Goal: Task Accomplishment & Management: Manage account settings

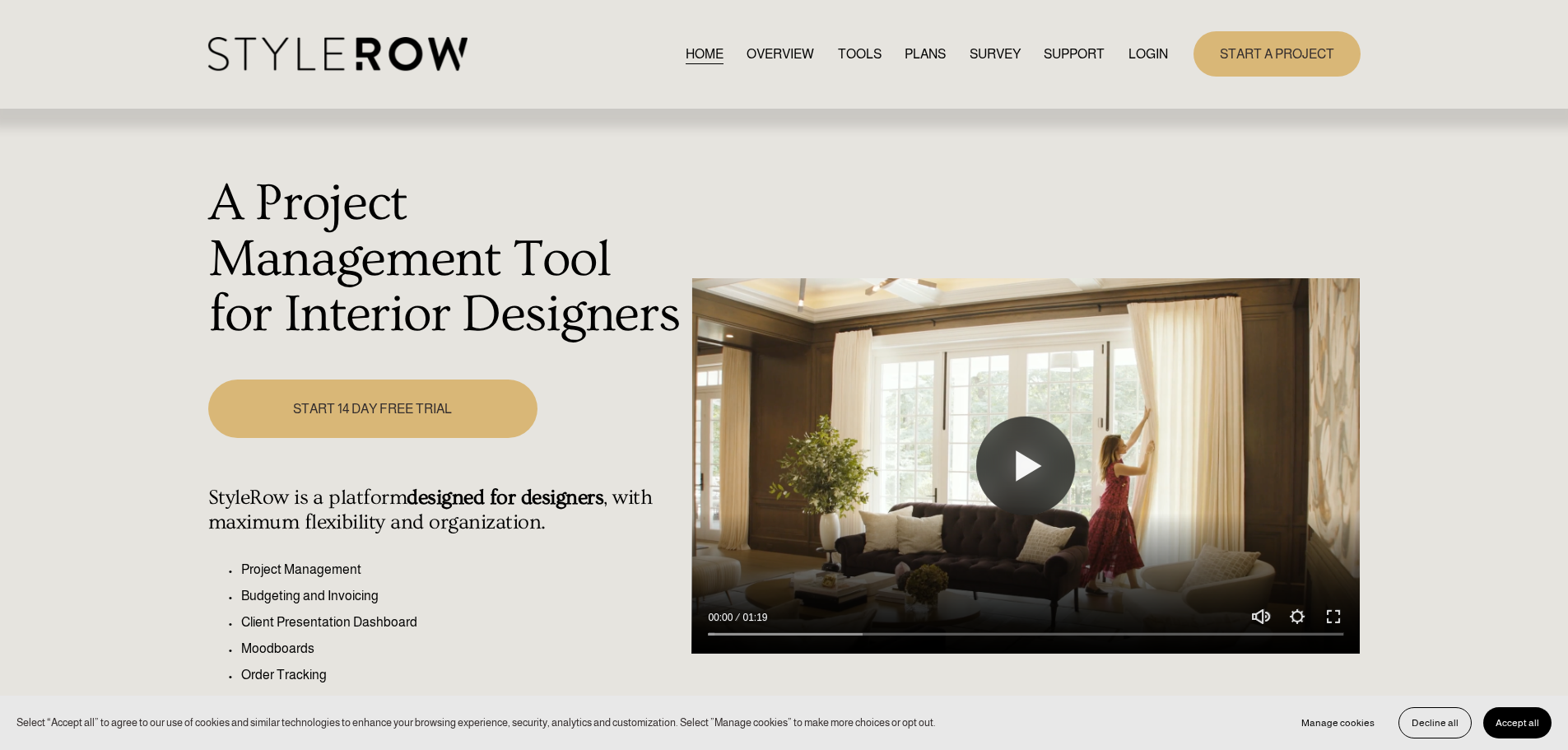
click at [817, 58] on link "LOGIN" at bounding box center [1148, 54] width 40 height 22
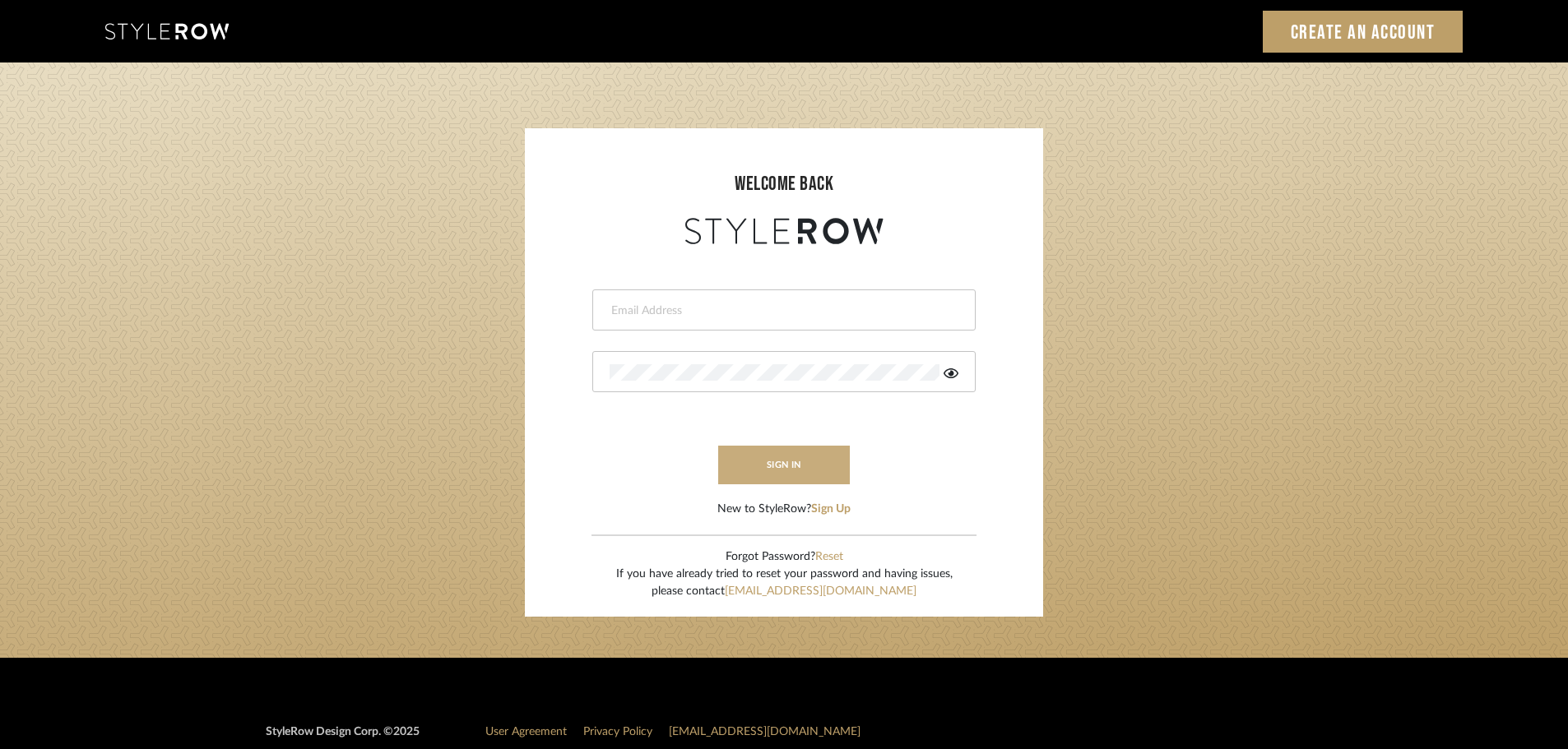
type input "mreno@redico.com"
click at [761, 471] on button "sign in" at bounding box center [784, 465] width 132 height 39
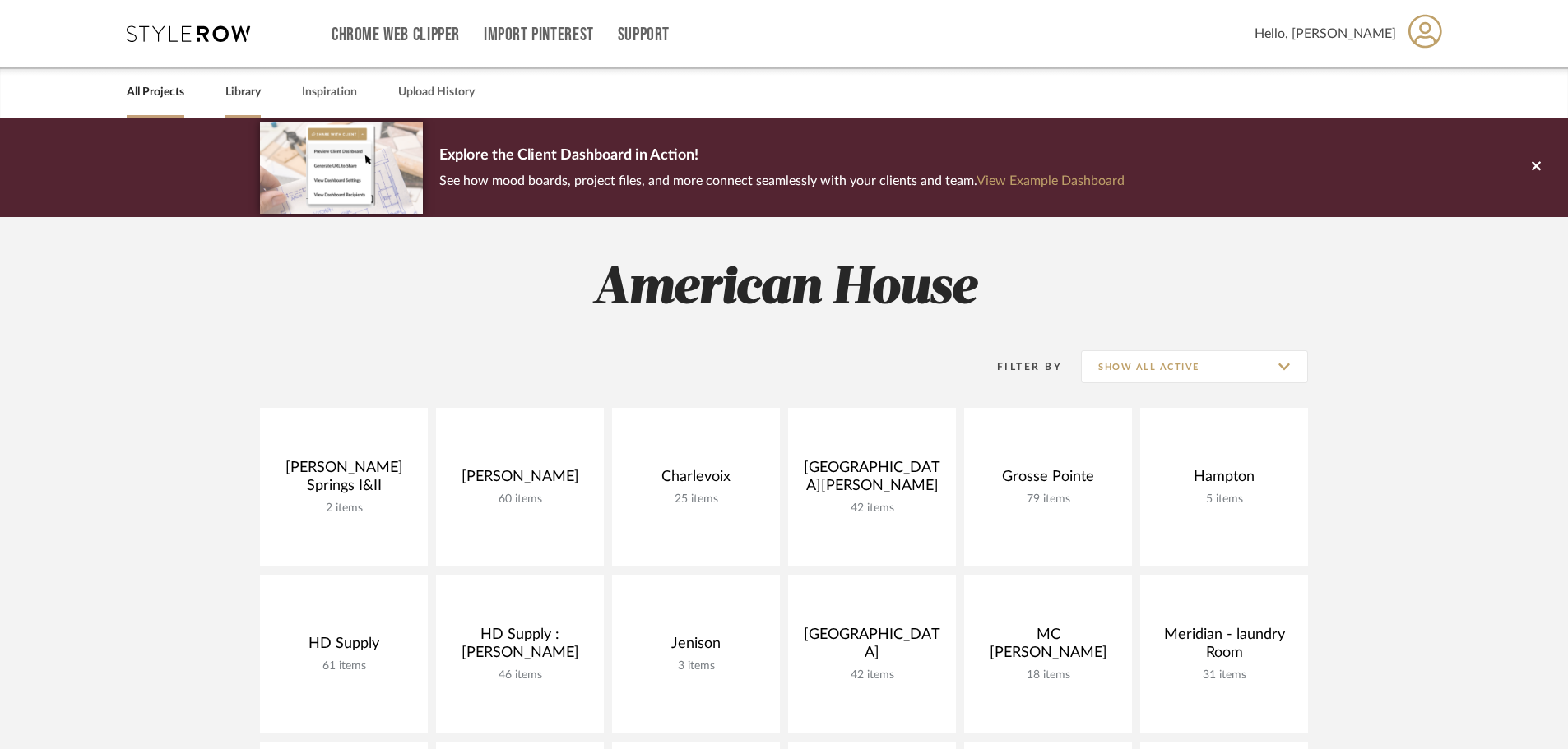
click at [230, 77] on div "Library" at bounding box center [244, 92] width 36 height 50
click at [234, 85] on link "Library" at bounding box center [244, 92] width 36 height 22
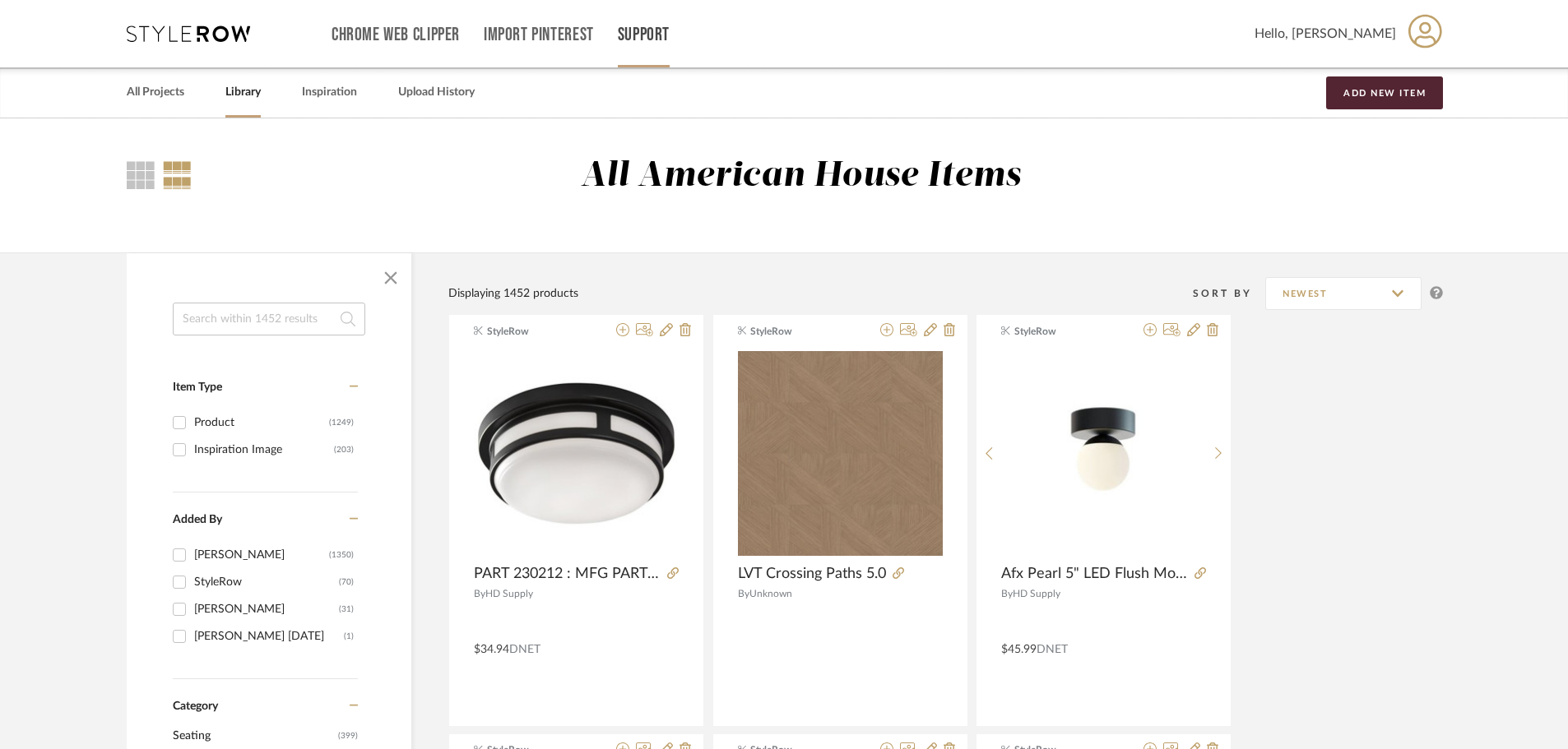
click at [628, 37] on link "Support" at bounding box center [644, 35] width 52 height 14
click at [649, 135] on link "Subscription Plans" at bounding box center [678, 147] width 121 height 40
click at [1384, 36] on span "Hello, Molly" at bounding box center [1324, 33] width 141 height 19
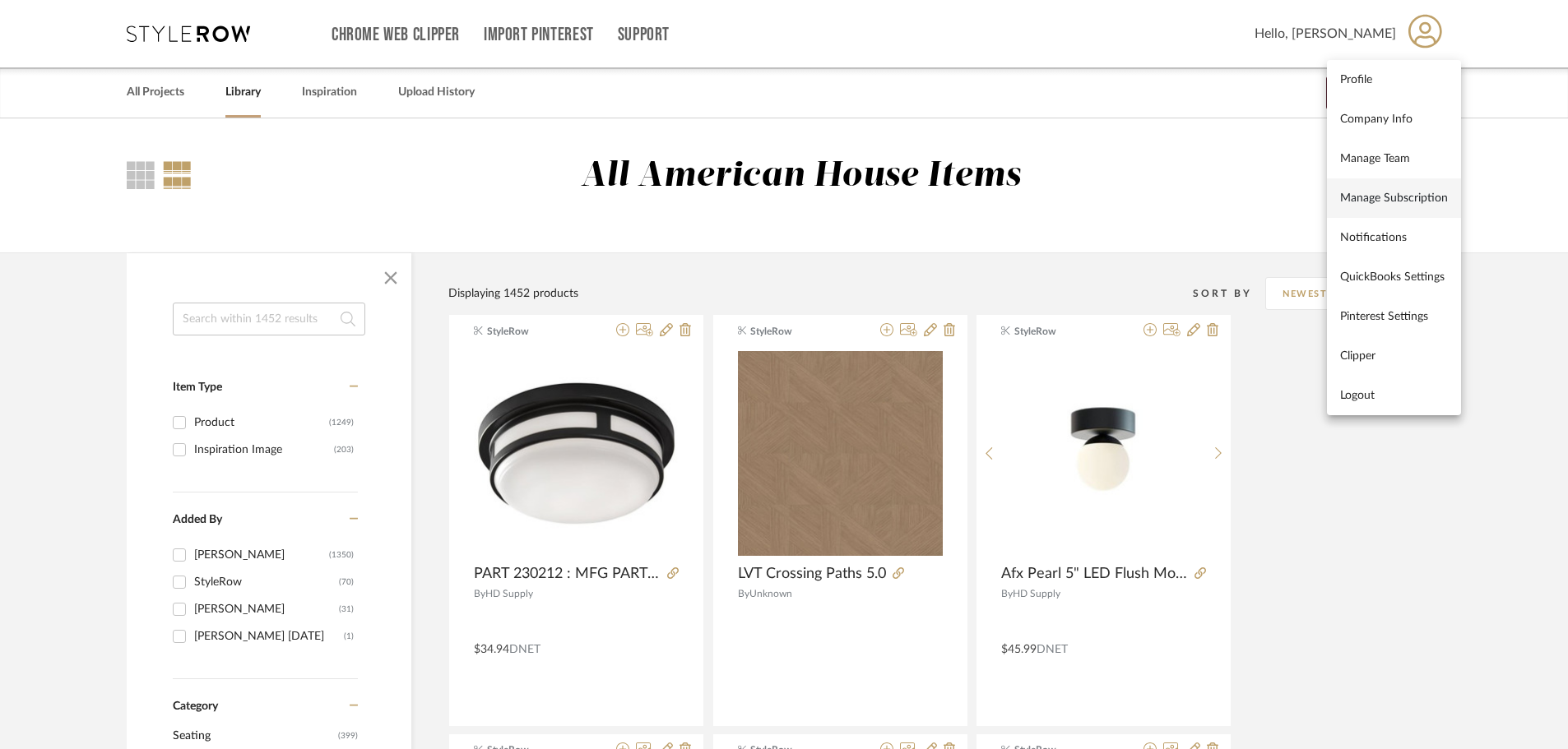
click at [1371, 196] on span "Manage Subscription" at bounding box center [1394, 198] width 107 height 14
